Goal: Navigation & Orientation: Find specific page/section

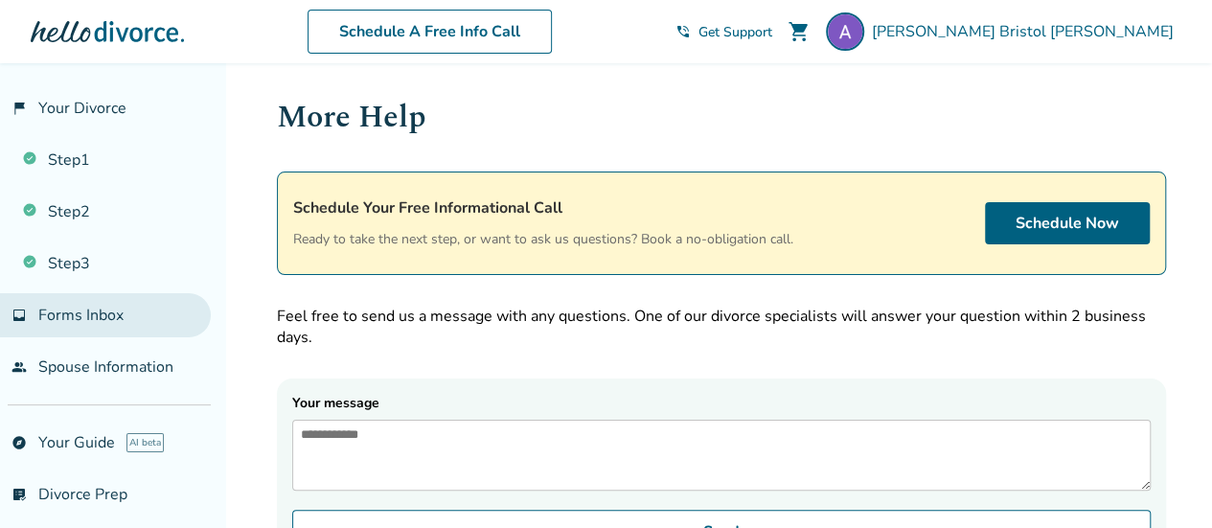
click at [98, 319] on span "Forms Inbox" at bounding box center [80, 315] width 85 height 21
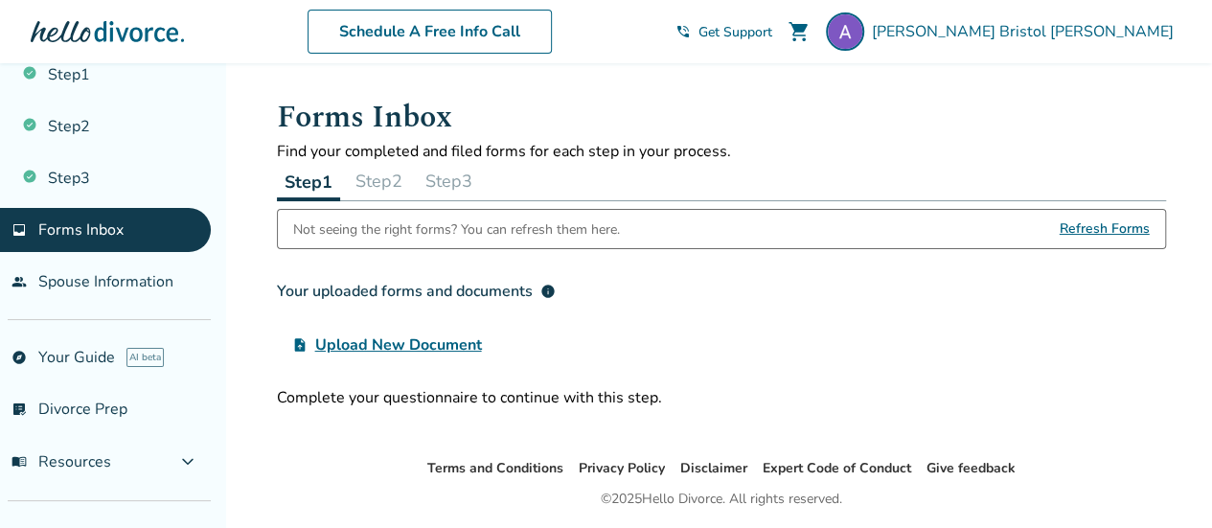
scroll to position [84, 0]
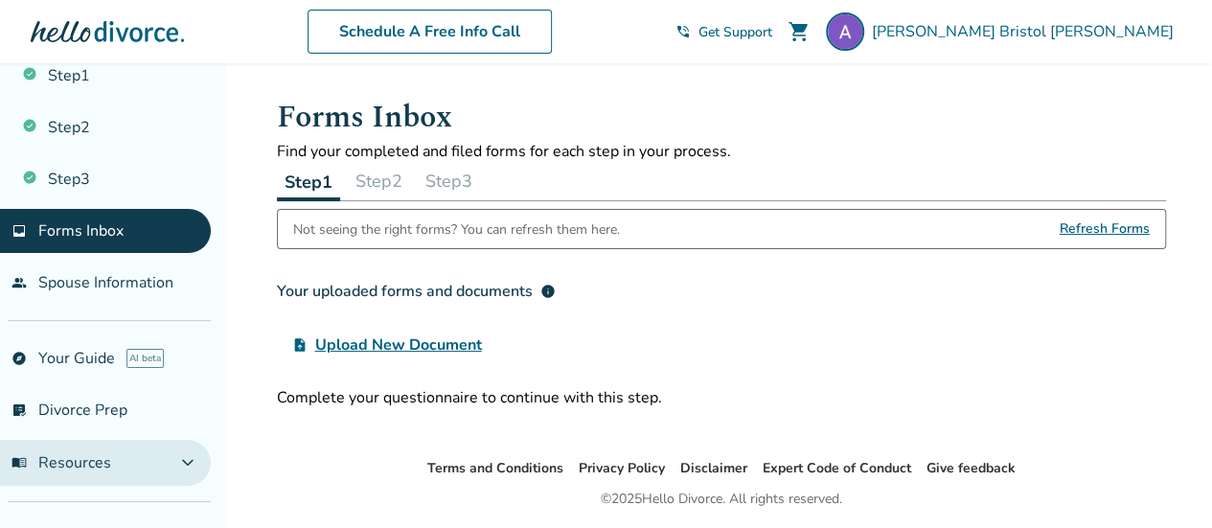
click at [86, 465] on span "menu_book Resources" at bounding box center [62, 462] width 100 height 21
click at [153, 466] on button "menu_book Resources expand_more" at bounding box center [105, 463] width 211 height 46
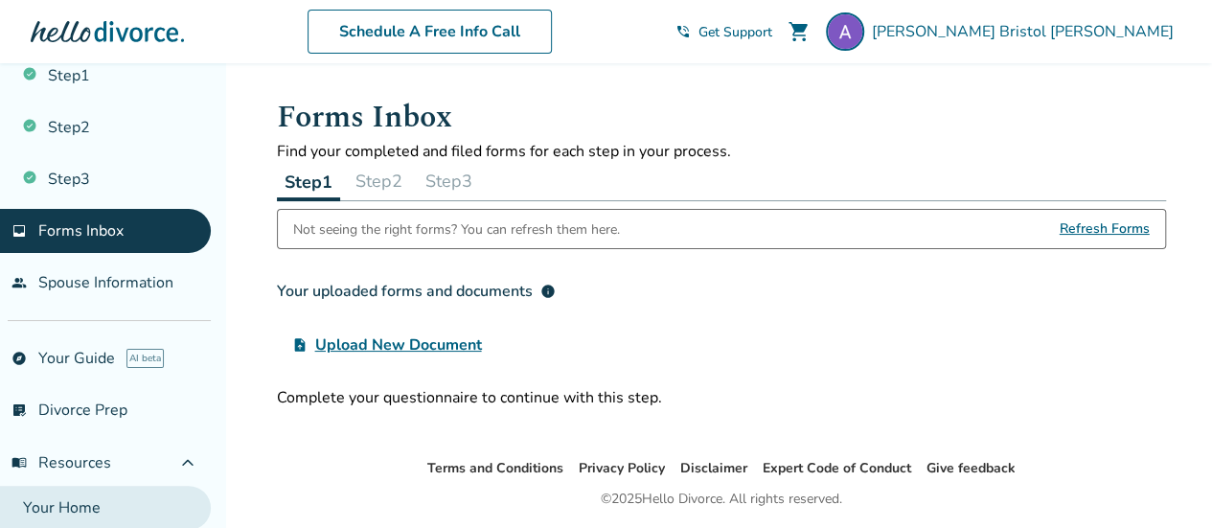
click at [167, 510] on link "Your Home" at bounding box center [105, 508] width 211 height 44
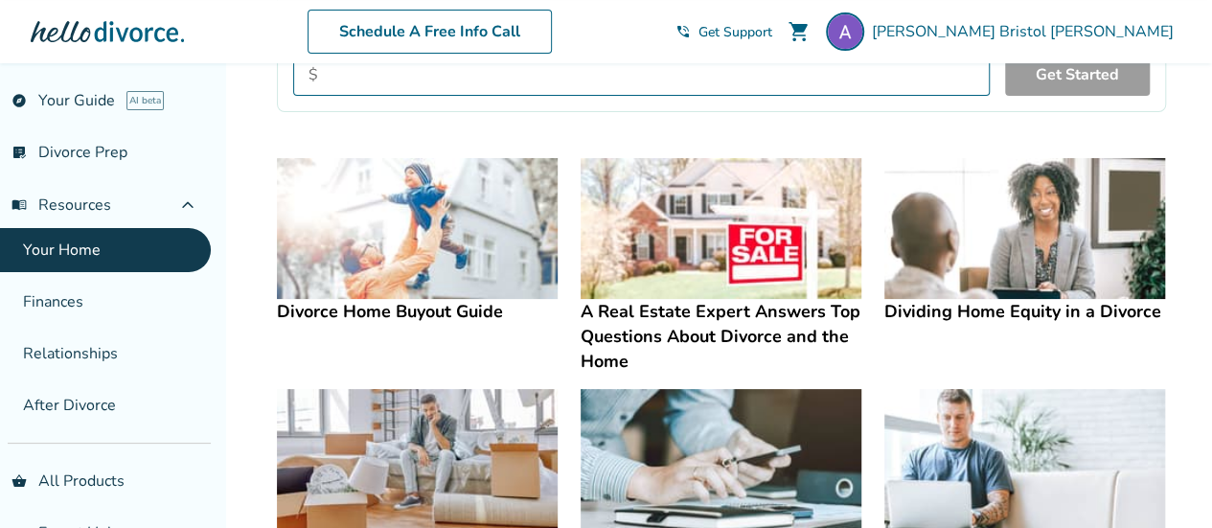
scroll to position [342, 0]
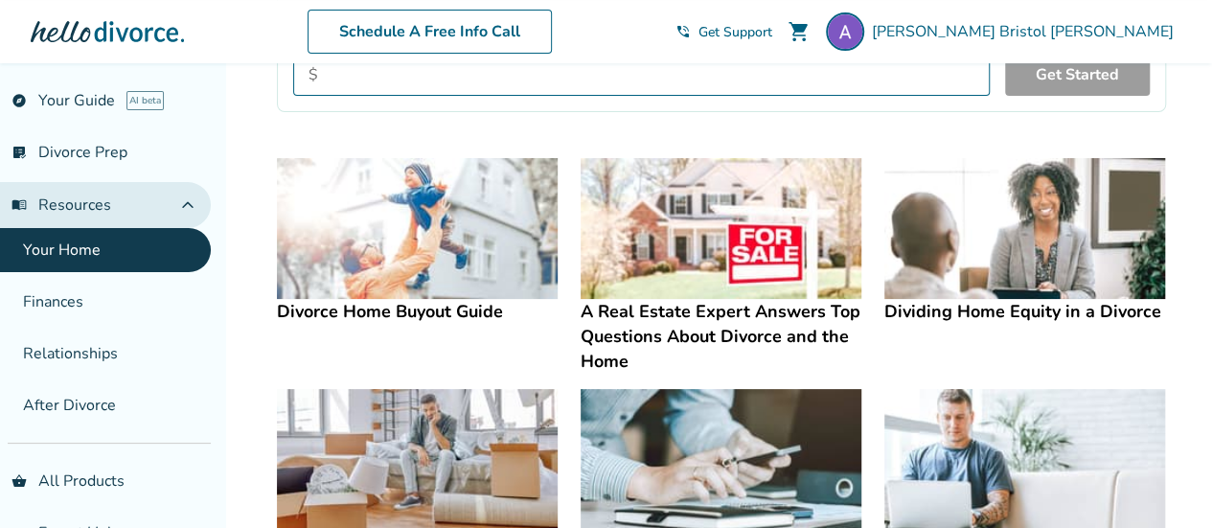
click at [59, 200] on span "menu_book Resources" at bounding box center [62, 205] width 100 height 21
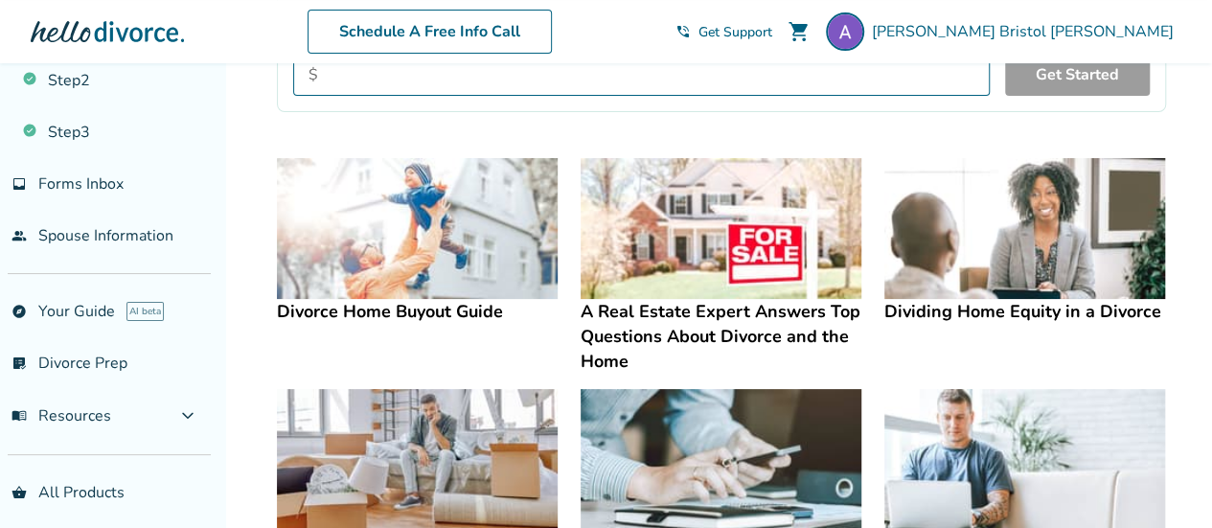
scroll to position [186, 0]
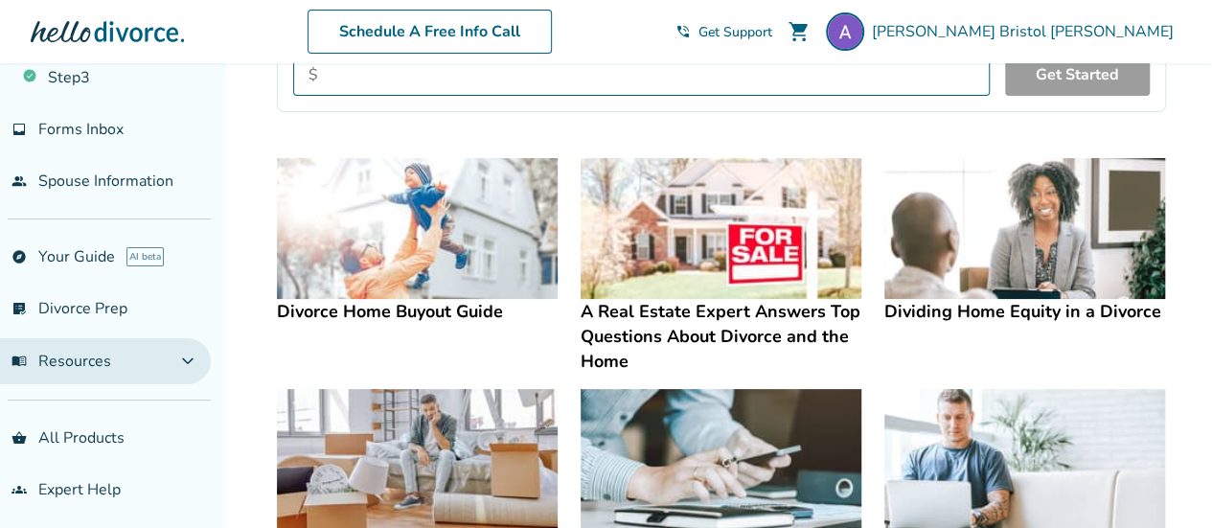
click at [182, 356] on span "expand_more" at bounding box center [187, 361] width 23 height 23
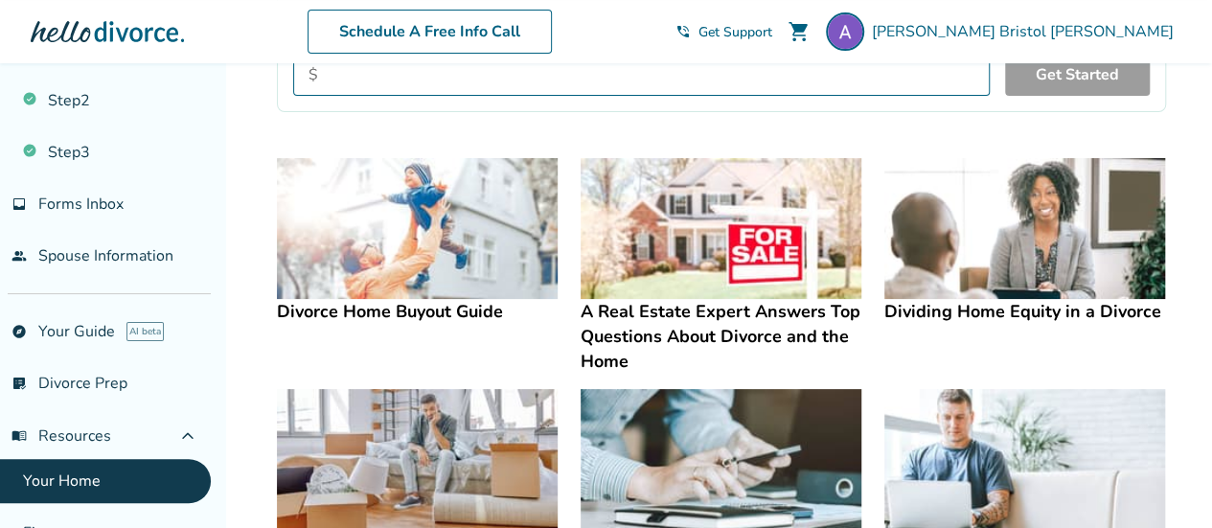
scroll to position [102, 0]
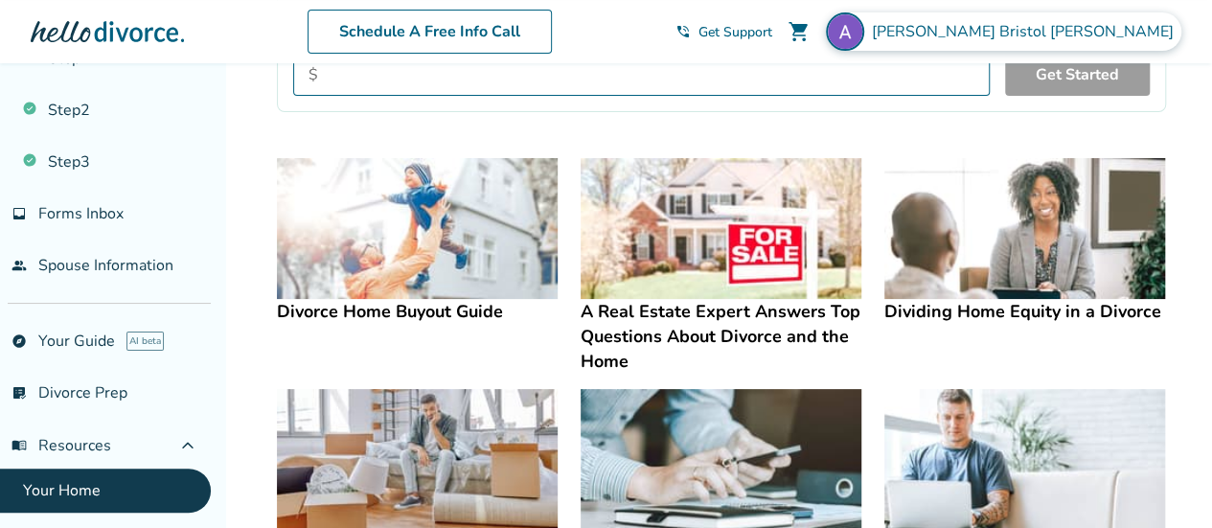
click at [1093, 39] on span "[PERSON_NAME] [PERSON_NAME]" at bounding box center [1027, 31] width 310 height 21
